Goal: Task Accomplishment & Management: Manage account settings

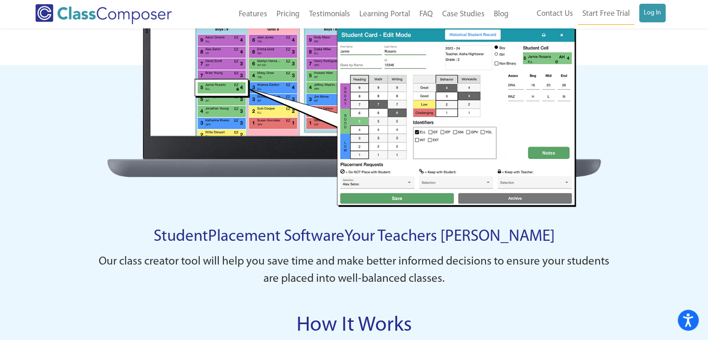
scroll to position [419, 0]
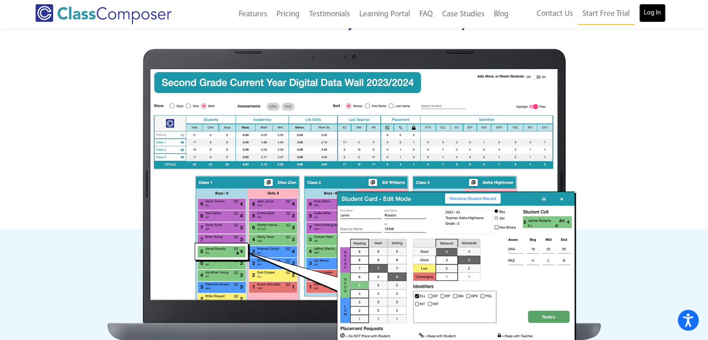
click at [654, 13] on link "Log In" at bounding box center [652, 13] width 27 height 19
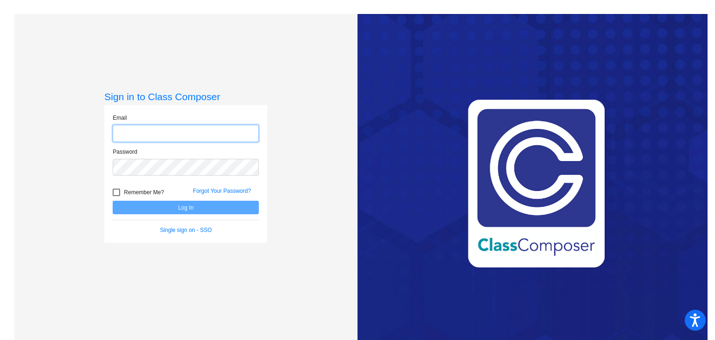
type input "[PERSON_NAME][EMAIL_ADDRESS][DOMAIN_NAME]"
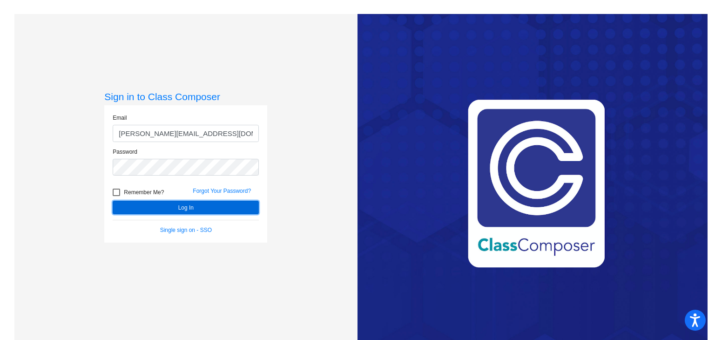
click at [143, 206] on button "Log In" at bounding box center [186, 207] width 146 height 13
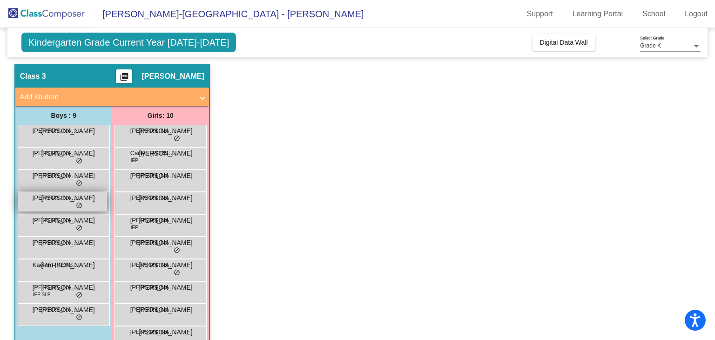
scroll to position [47, 0]
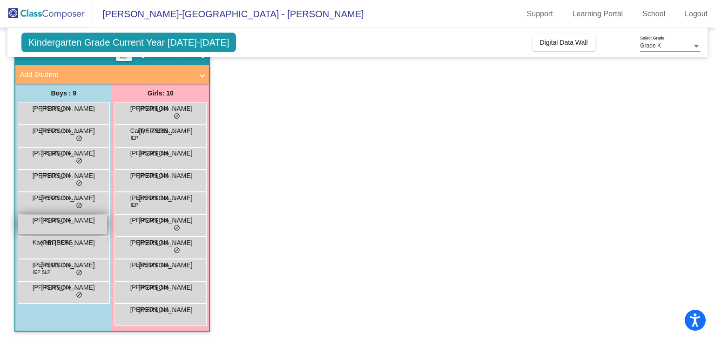
click at [75, 226] on div "[PERSON_NAME] JA lock do_not_disturb_alt" at bounding box center [62, 224] width 89 height 19
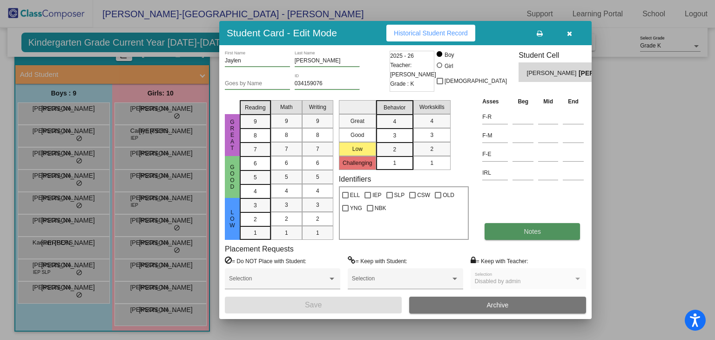
click at [493, 228] on button "Notes" at bounding box center [531, 231] width 95 height 17
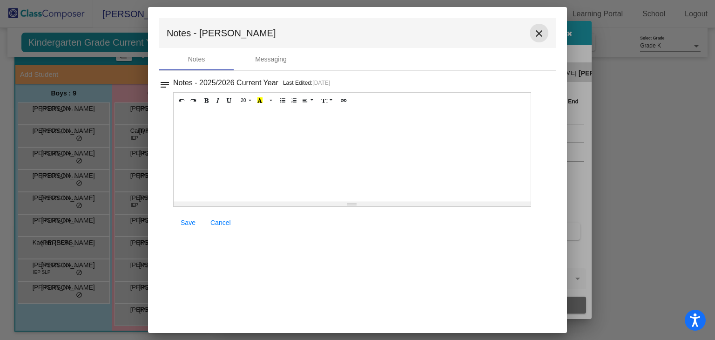
click at [538, 34] on mat-icon "close" at bounding box center [538, 33] width 11 height 11
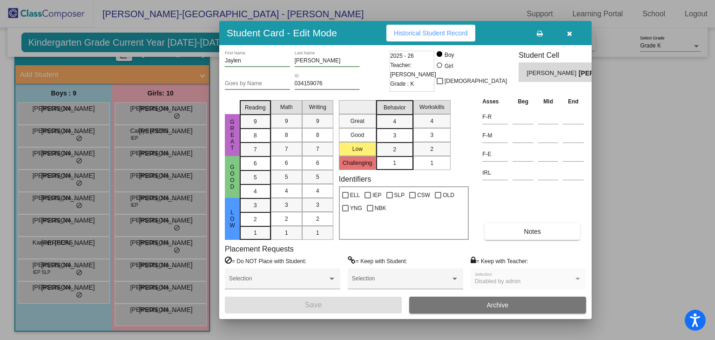
click at [54, 114] on div at bounding box center [357, 170] width 715 height 340
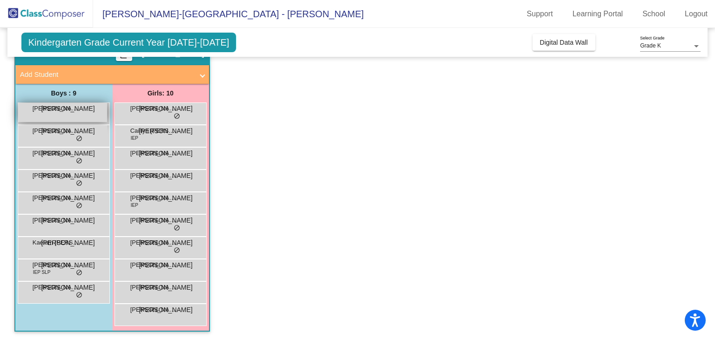
click at [54, 116] on div "Anton Vogt JA lock do_not_disturb_alt" at bounding box center [62, 112] width 89 height 19
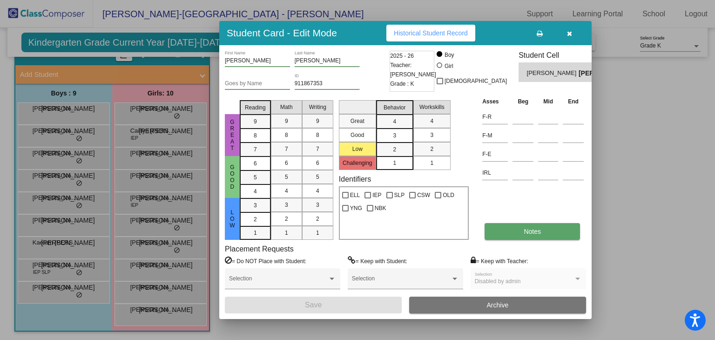
click at [537, 229] on span "Notes" at bounding box center [531, 231] width 17 height 7
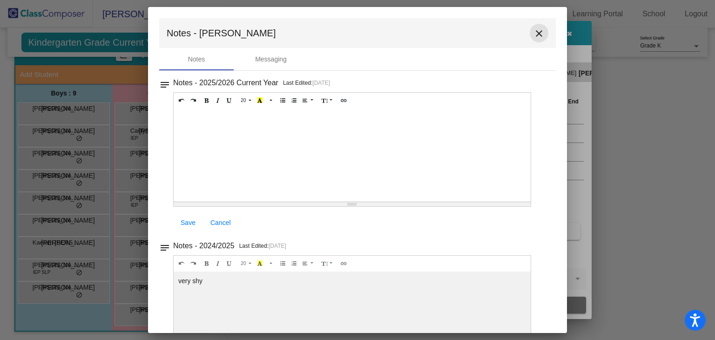
click at [535, 33] on mat-icon "close" at bounding box center [538, 33] width 11 height 11
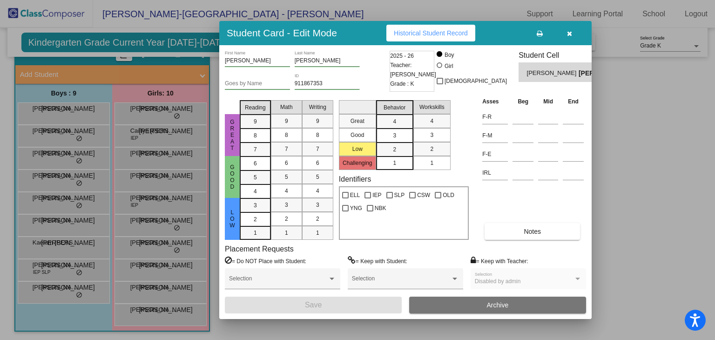
click at [138, 134] on div at bounding box center [357, 170] width 715 height 340
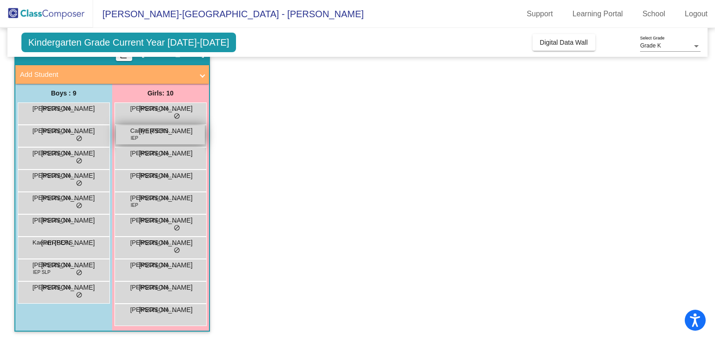
click at [168, 138] on div "Cailtyn Brevig IEP JA lock do_not_disturb_alt" at bounding box center [160, 134] width 89 height 19
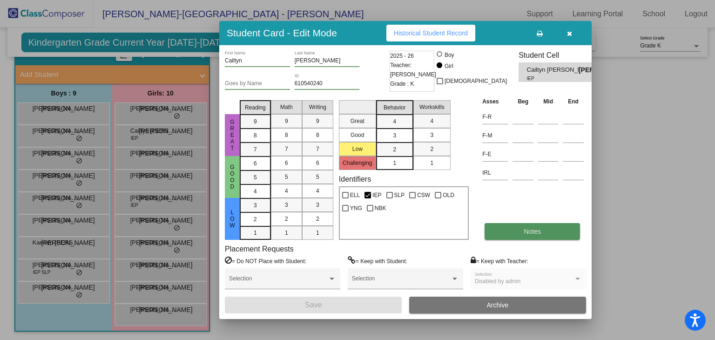
click at [515, 233] on button "Notes" at bounding box center [531, 231] width 95 height 17
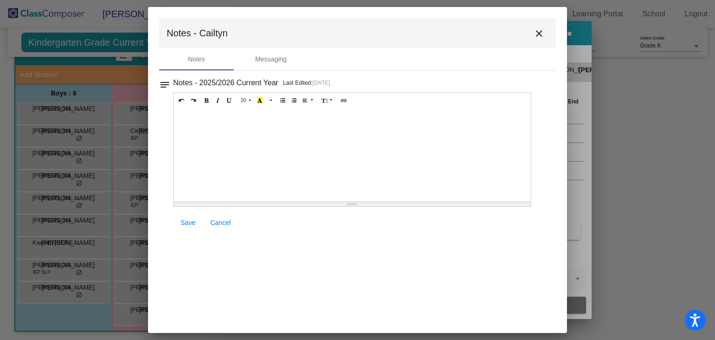
click at [542, 30] on mat-icon "close" at bounding box center [538, 33] width 11 height 11
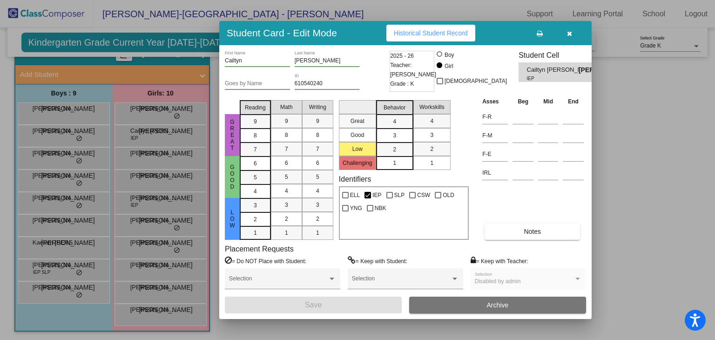
click at [139, 150] on div at bounding box center [357, 170] width 715 height 340
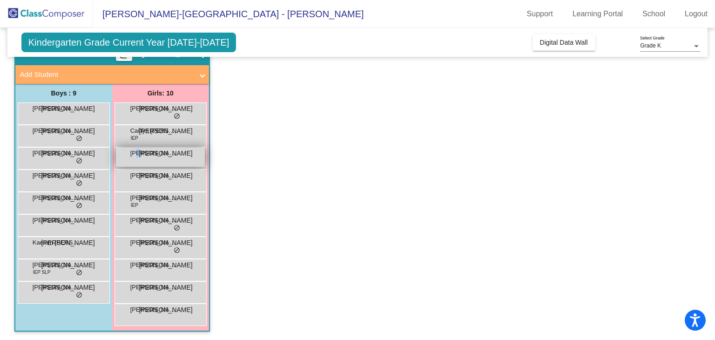
click at [140, 153] on span "Charlotte Warner" at bounding box center [153, 152] width 47 height 9
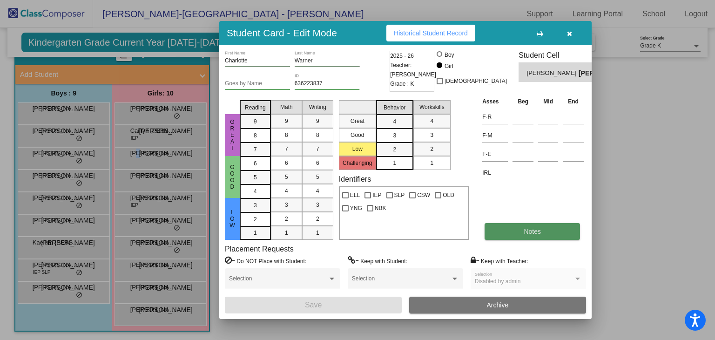
click at [524, 231] on span "Notes" at bounding box center [531, 231] width 17 height 7
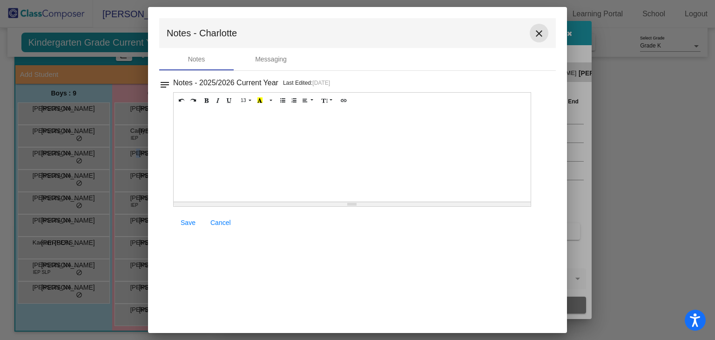
click at [540, 36] on mat-icon "close" at bounding box center [538, 33] width 11 height 11
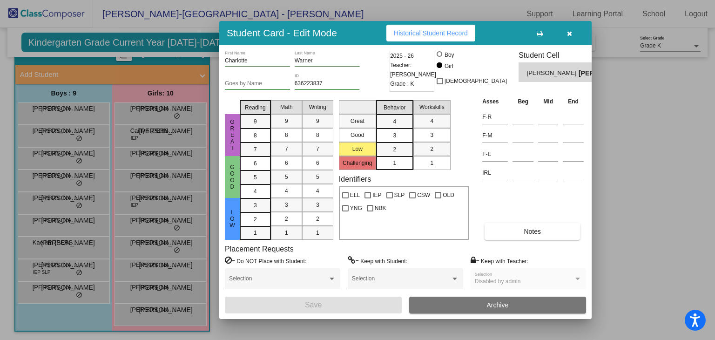
click at [149, 197] on div at bounding box center [357, 170] width 715 height 340
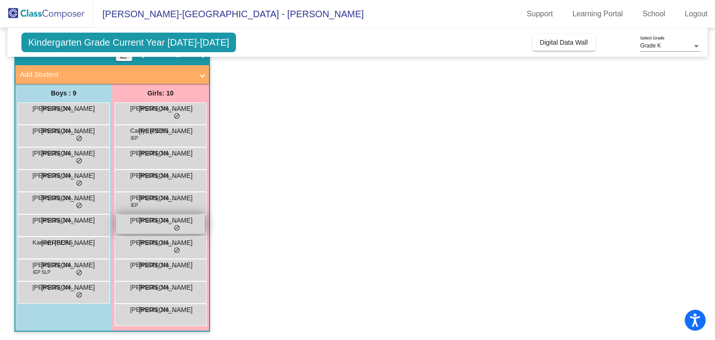
click at [160, 230] on div "Mya Leen JA lock do_not_disturb_alt" at bounding box center [160, 224] width 89 height 19
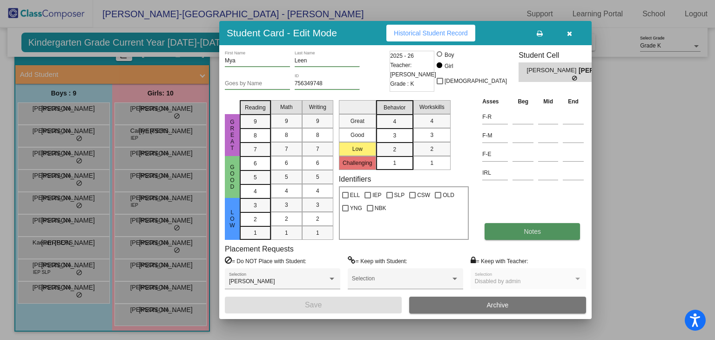
click at [538, 234] on span "Notes" at bounding box center [531, 231] width 17 height 7
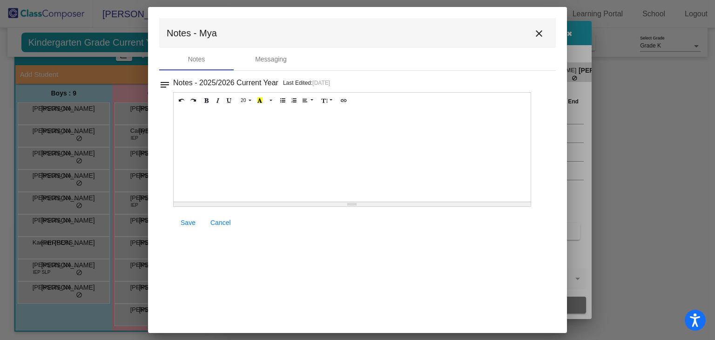
click at [541, 33] on mat-icon "close" at bounding box center [538, 33] width 11 height 11
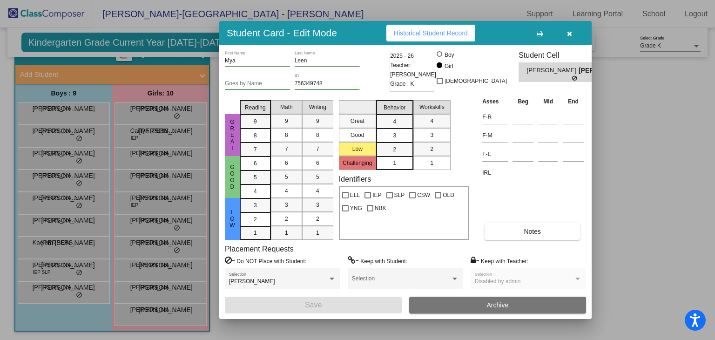
click at [168, 246] on div at bounding box center [357, 170] width 715 height 340
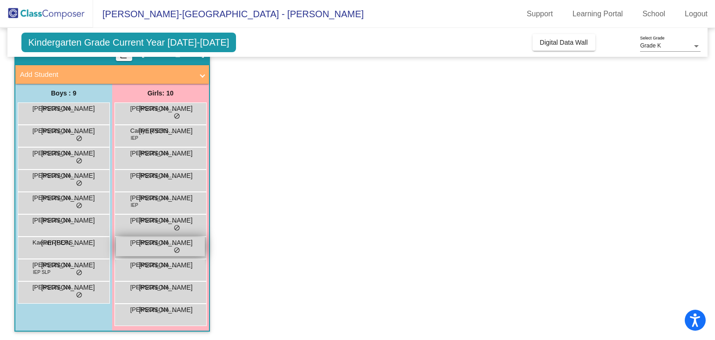
click at [145, 250] on div "Olivia Fate JA lock do_not_disturb_alt" at bounding box center [160, 246] width 89 height 19
click at [141, 246] on div "Olivia Fate JA lock do_not_disturb_alt" at bounding box center [160, 246] width 89 height 19
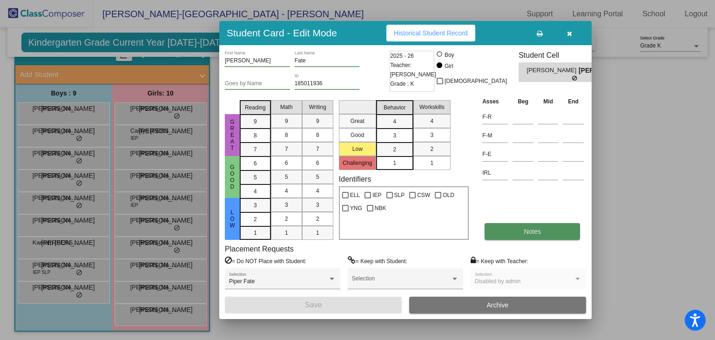
click at [510, 228] on button "Notes" at bounding box center [531, 231] width 95 height 17
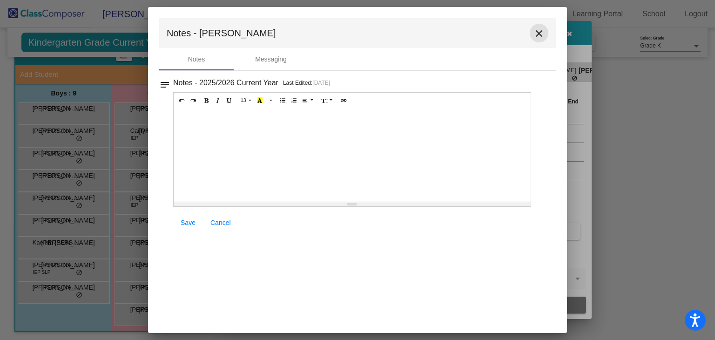
click at [543, 30] on mat-icon "close" at bounding box center [538, 33] width 11 height 11
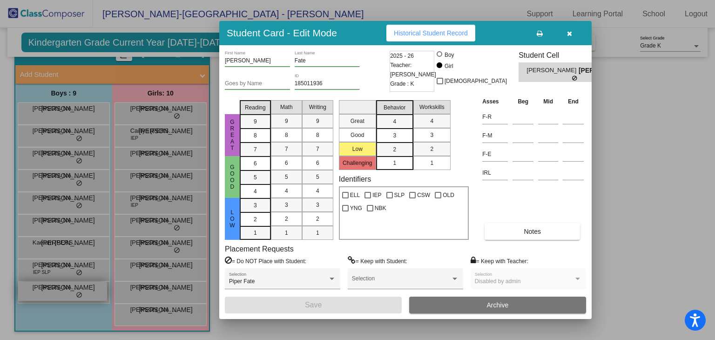
click at [47, 287] on div at bounding box center [357, 170] width 715 height 340
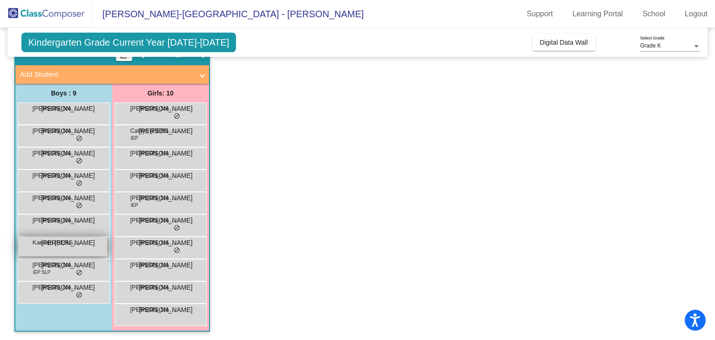
click at [58, 244] on span "Kaelum Orth" at bounding box center [56, 242] width 47 height 9
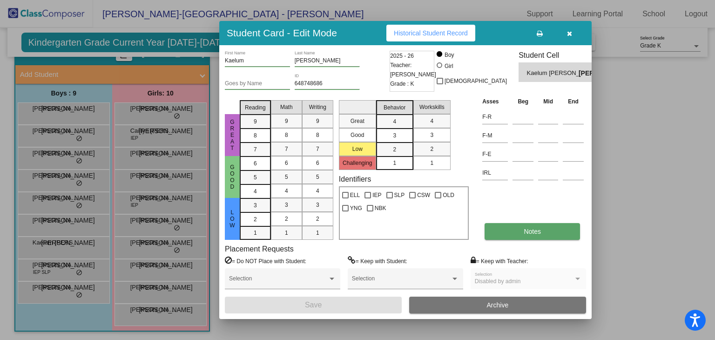
click at [508, 231] on button "Notes" at bounding box center [531, 231] width 95 height 17
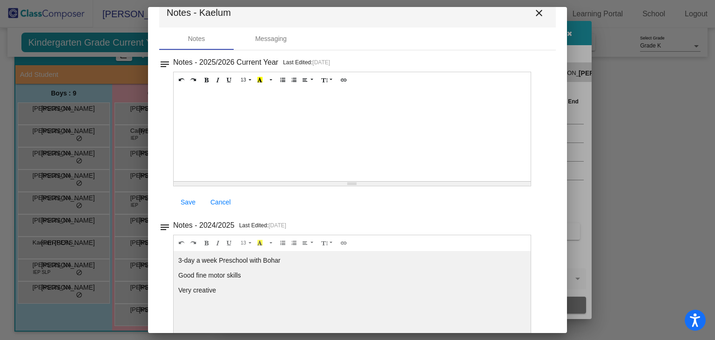
scroll to position [0, 0]
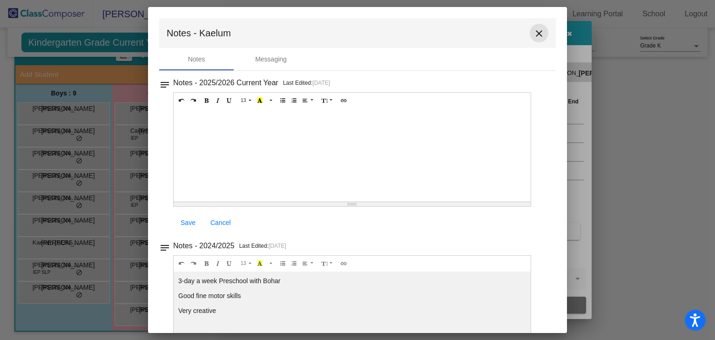
click at [534, 35] on mat-icon "close" at bounding box center [538, 33] width 11 height 11
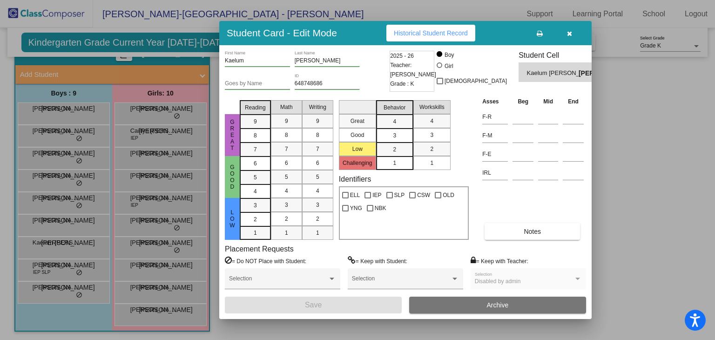
click at [609, 85] on div at bounding box center [357, 170] width 715 height 340
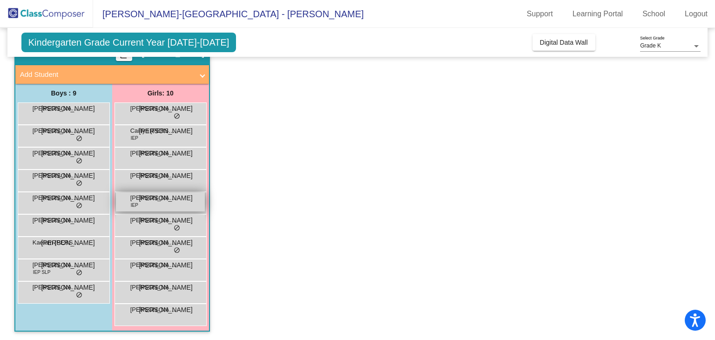
click at [154, 204] on div "Lucille Wilson IEP JA lock do_not_disturb_alt" at bounding box center [160, 201] width 89 height 19
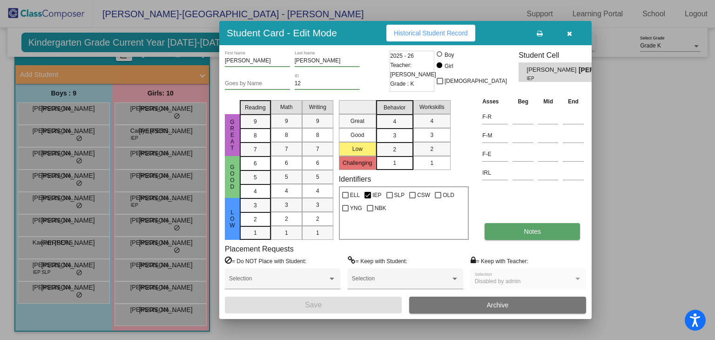
click at [550, 228] on button "Notes" at bounding box center [531, 231] width 95 height 17
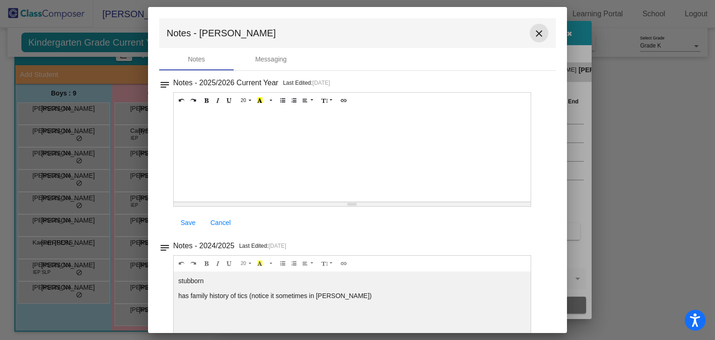
click at [533, 34] on mat-icon "close" at bounding box center [538, 33] width 11 height 11
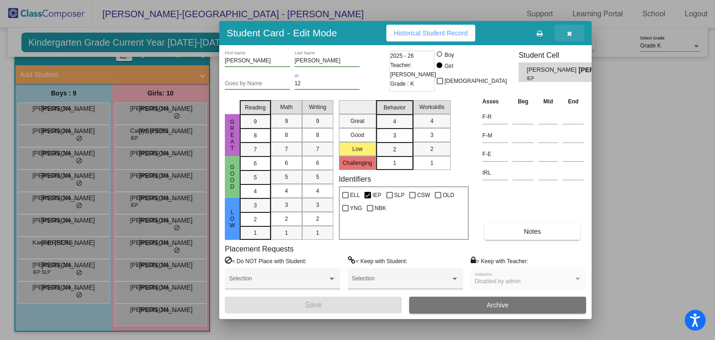
click at [568, 30] on icon "button" at bounding box center [569, 33] width 5 height 7
